Goal: Information Seeking & Learning: Learn about a topic

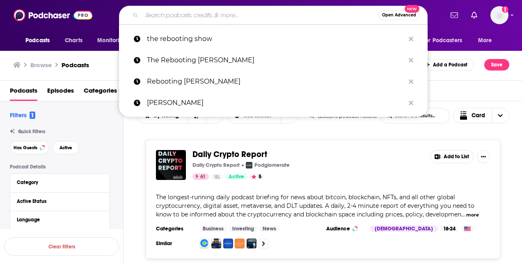
click at [166, 19] on input "Search podcasts, credits, & more..." at bounding box center [260, 15] width 237 height 13
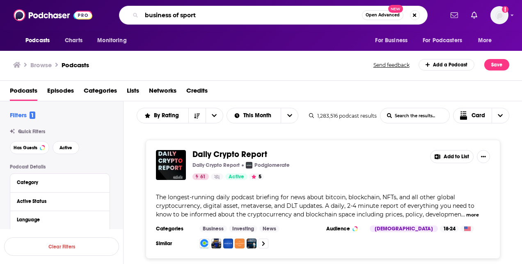
type input "business of sports"
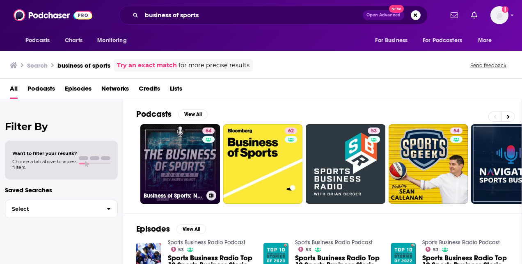
click at [196, 152] on link "64 Business of Sports: NFL Business Podcast" at bounding box center [180, 164] width 80 height 80
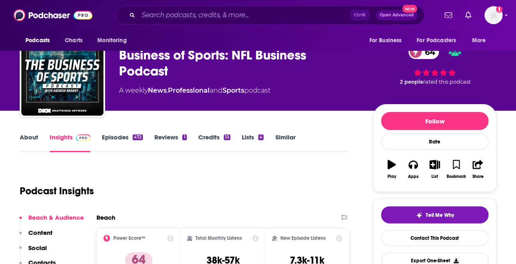
scroll to position [82, 0]
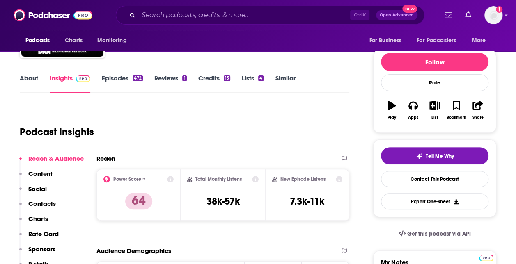
click at [31, 76] on link "About" at bounding box center [29, 83] width 18 height 19
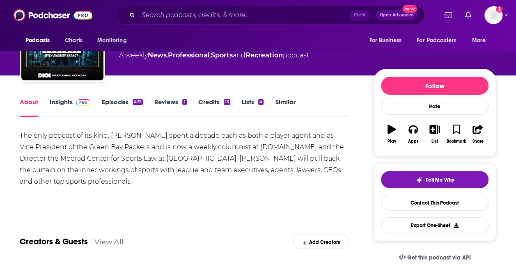
scroll to position [41, 0]
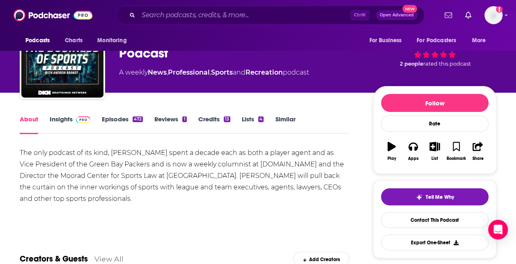
click at [61, 119] on link "Insights" at bounding box center [70, 124] width 41 height 19
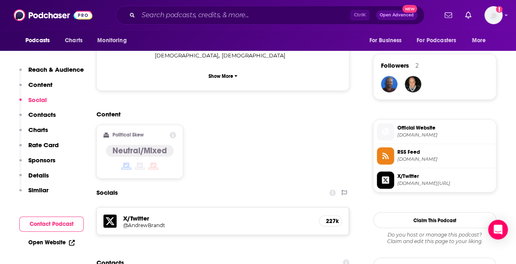
scroll to position [616, 0]
